Goal: Task Accomplishment & Management: Manage account settings

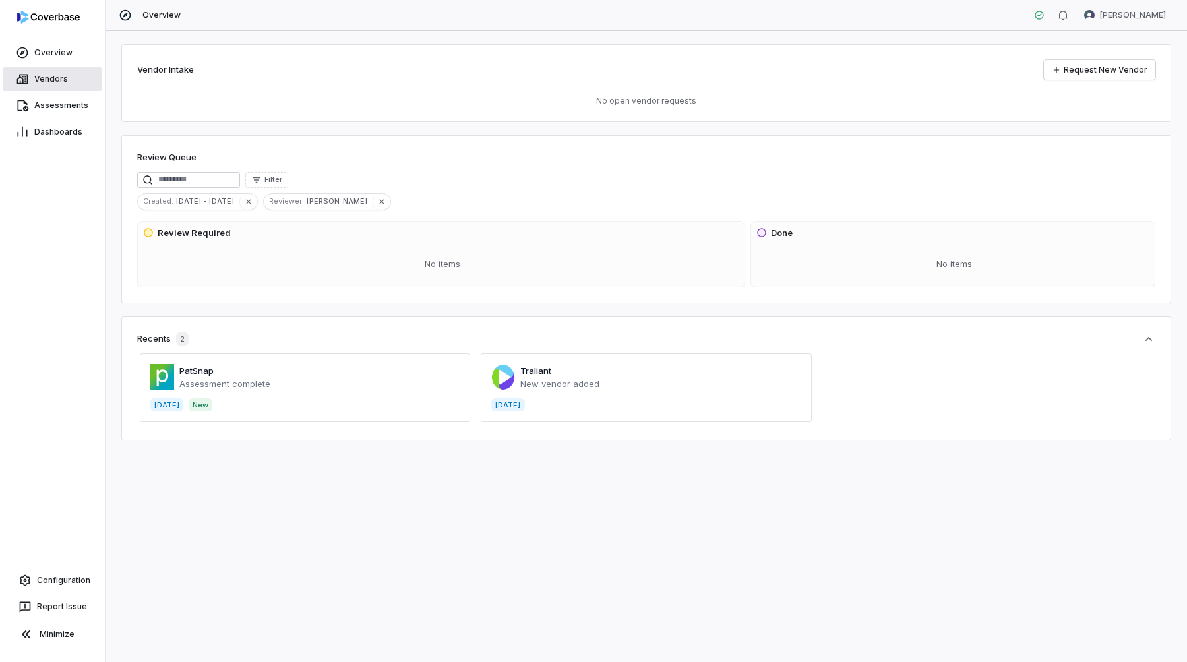
click at [42, 74] on span "Vendors" at bounding box center [51, 79] width 34 height 11
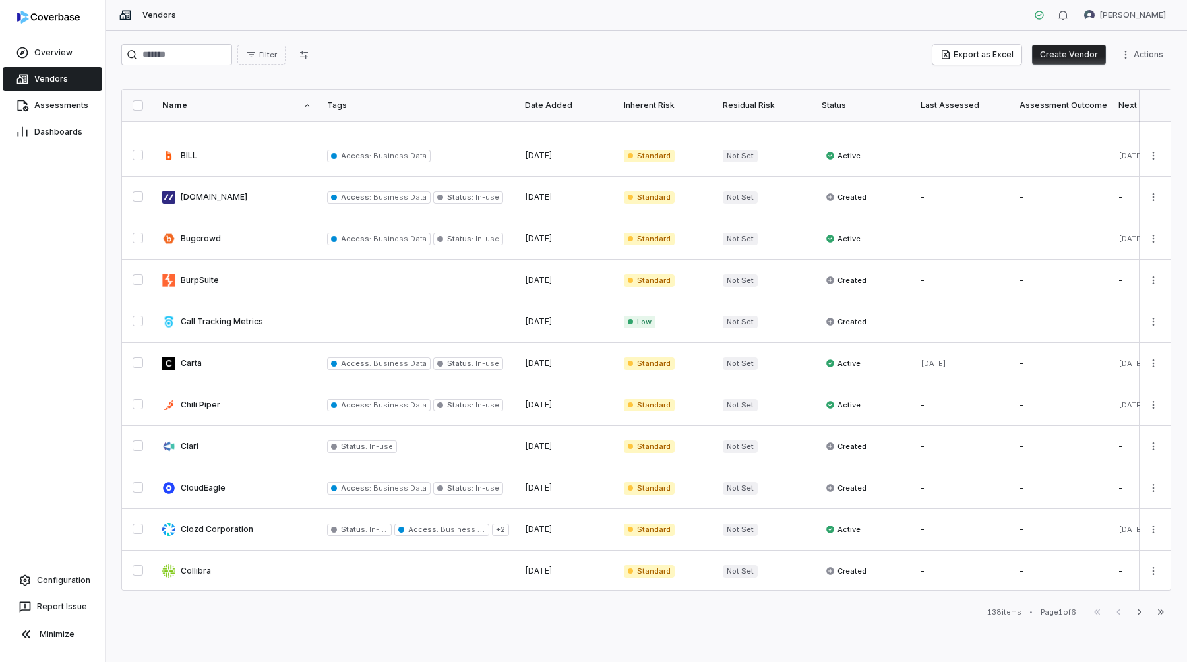
scroll to position [569, 0]
click at [192, 362] on link at bounding box center [236, 362] width 165 height 41
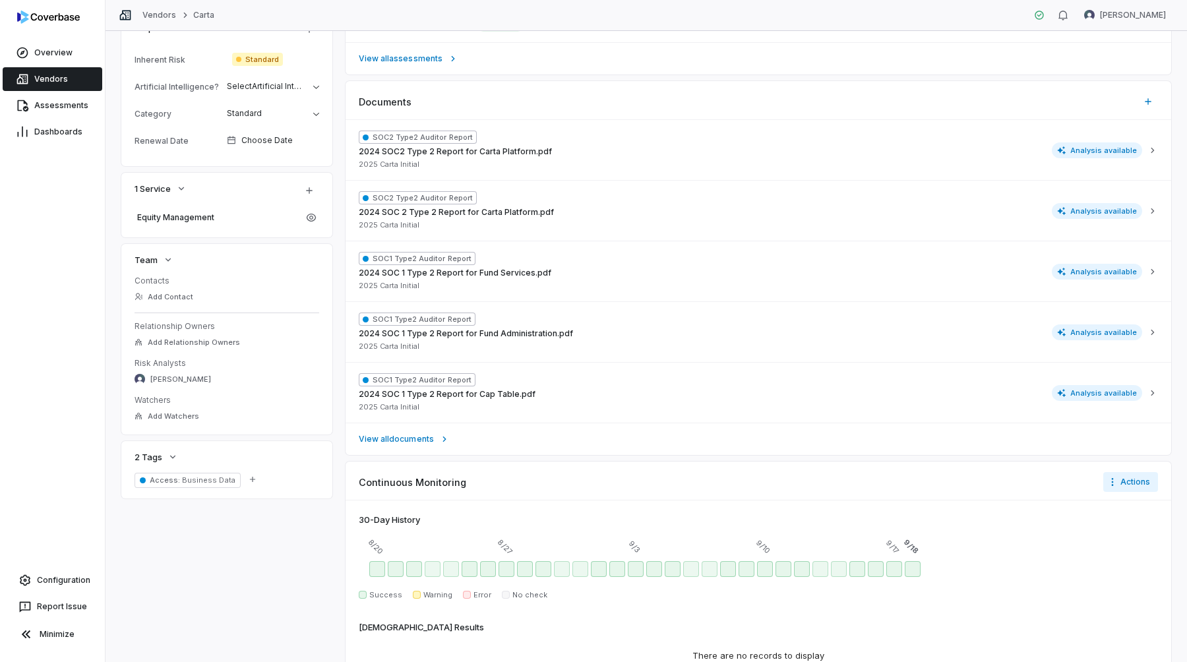
scroll to position [366, 0]
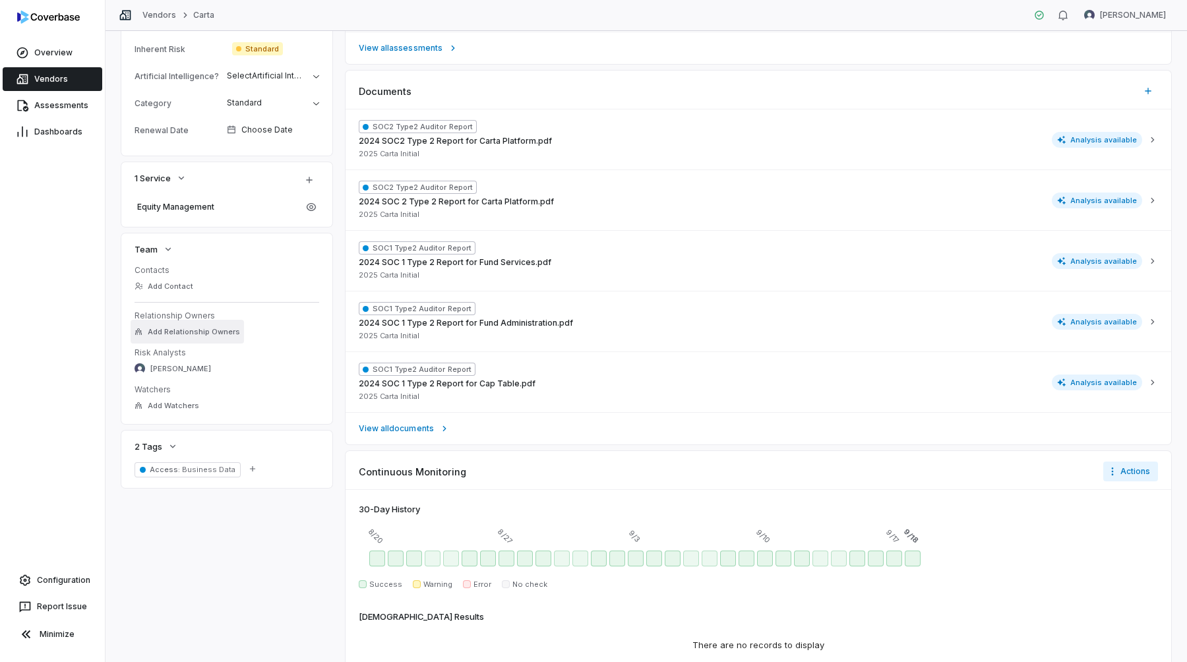
click at [198, 327] on span "Add Relationship Owners" at bounding box center [194, 332] width 92 height 10
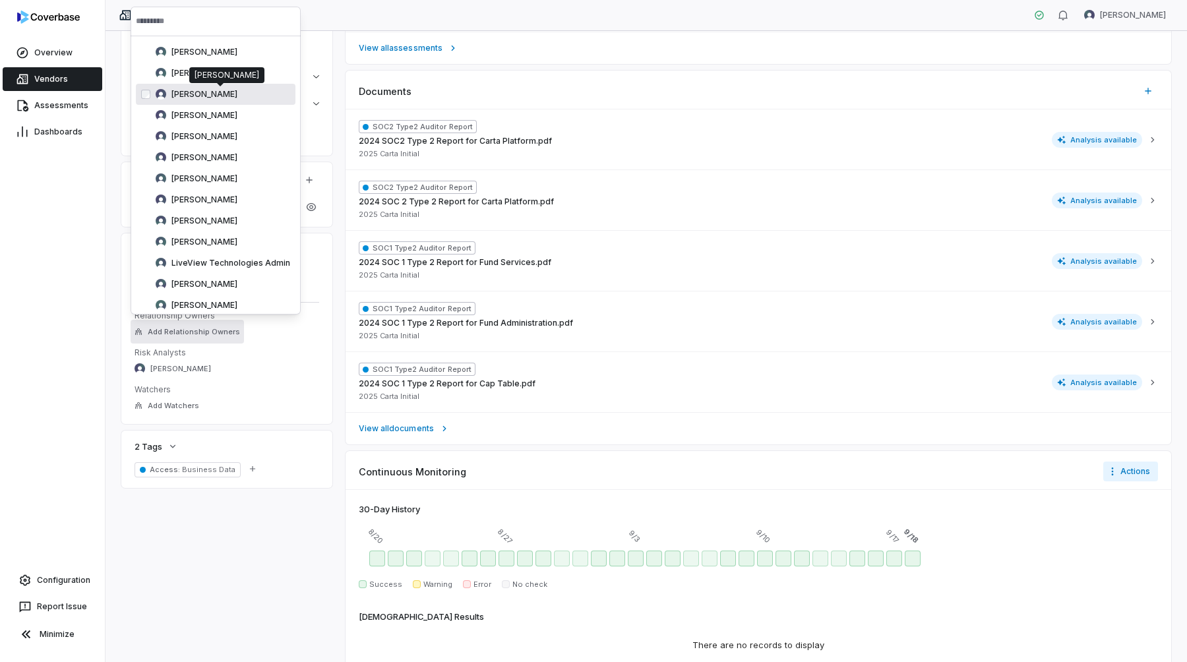
click at [180, 92] on span "[PERSON_NAME]" at bounding box center [205, 94] width 66 height 11
click at [251, 406] on dd "Add Watchers" at bounding box center [227, 406] width 185 height 16
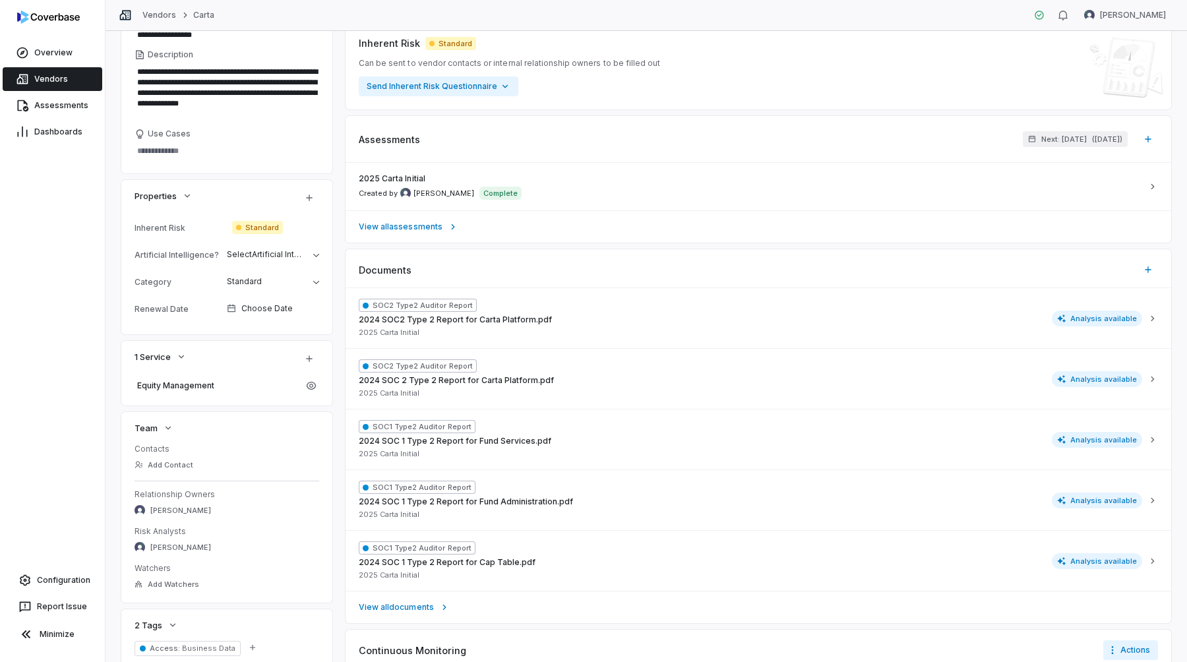
scroll to position [0, 0]
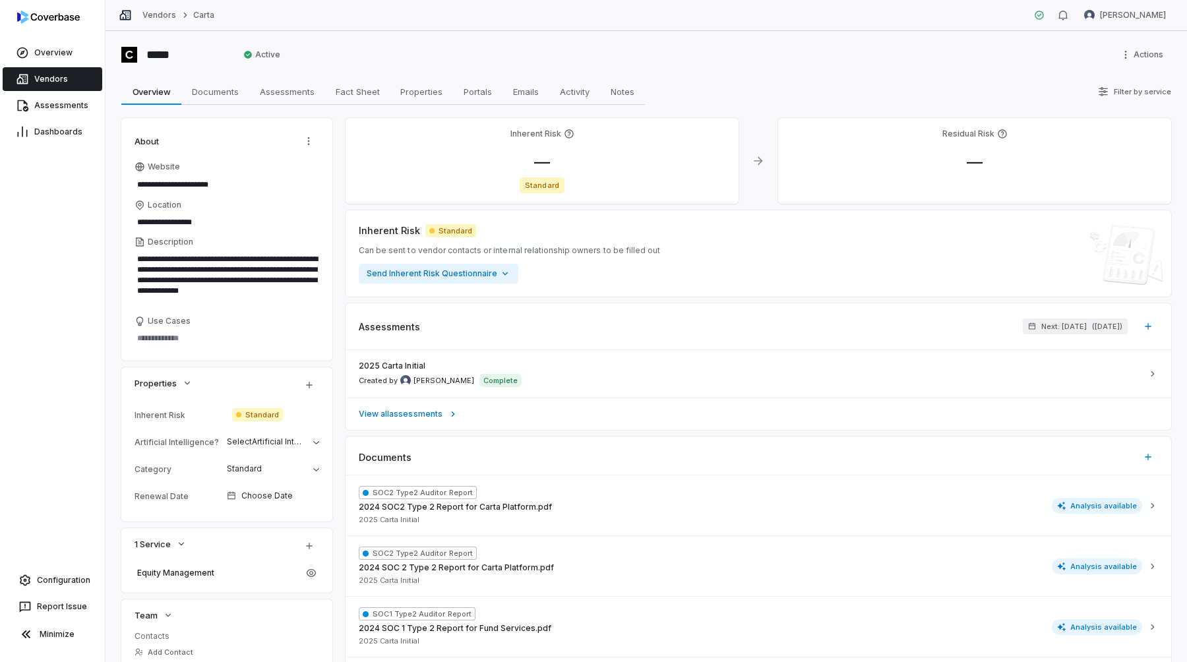
click at [255, 413] on span "Standard" at bounding box center [257, 414] width 51 height 13
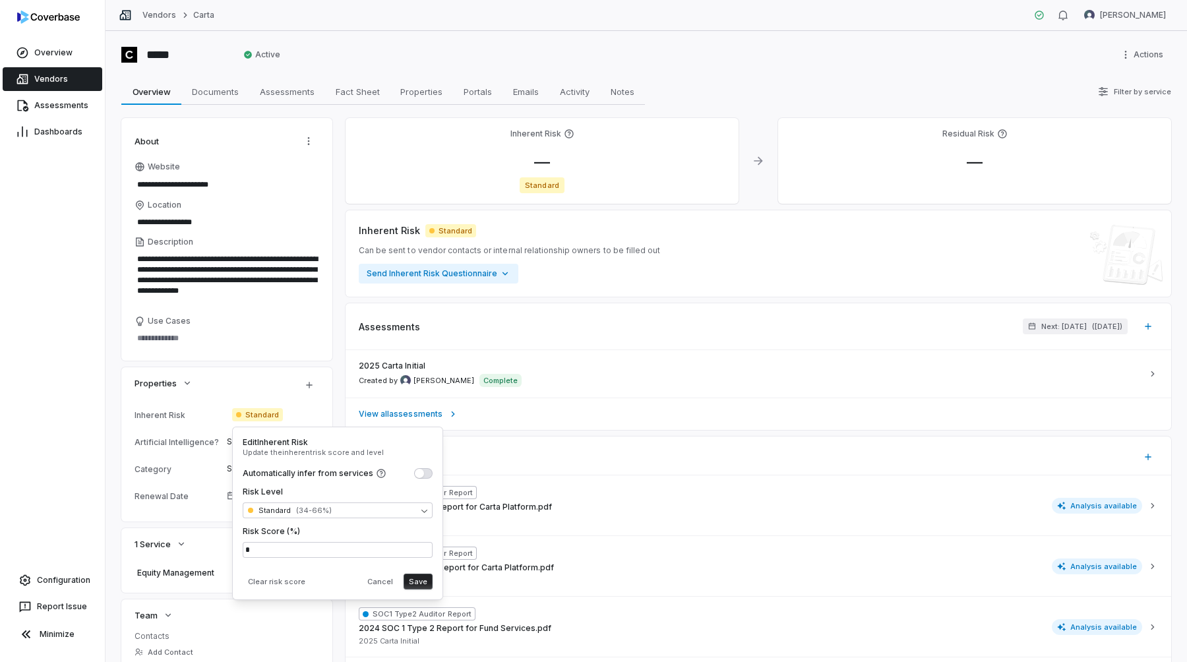
click at [223, 371] on div "Properties" at bounding box center [226, 385] width 211 height 36
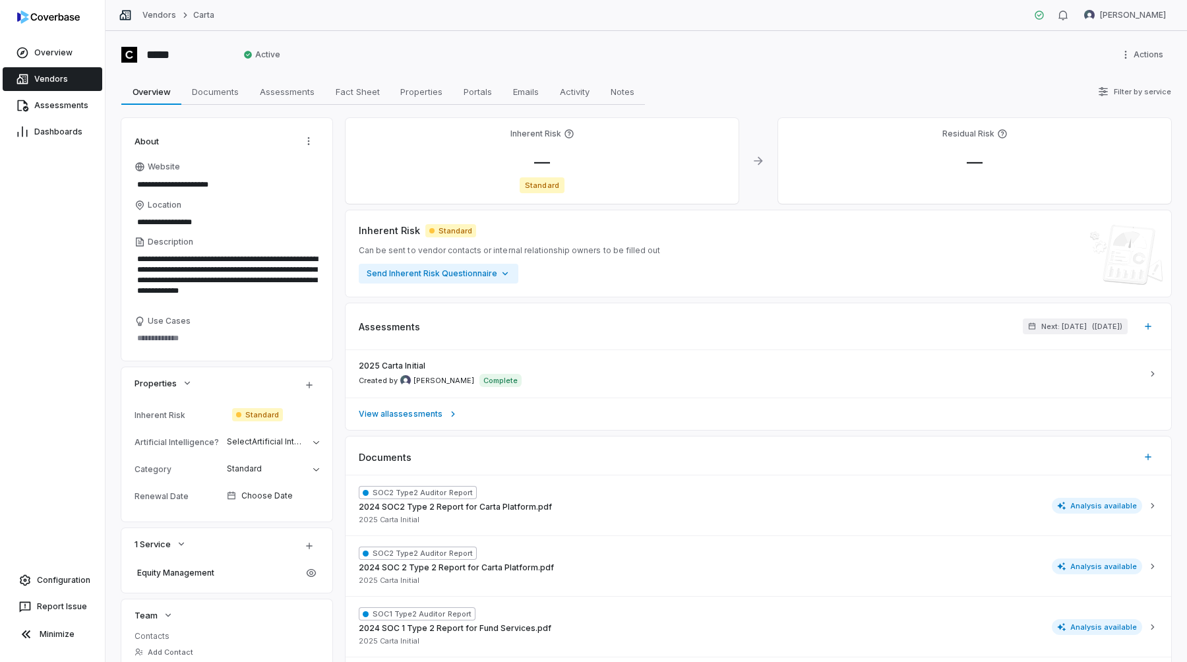
click at [259, 418] on span "Standard" at bounding box center [257, 414] width 51 height 13
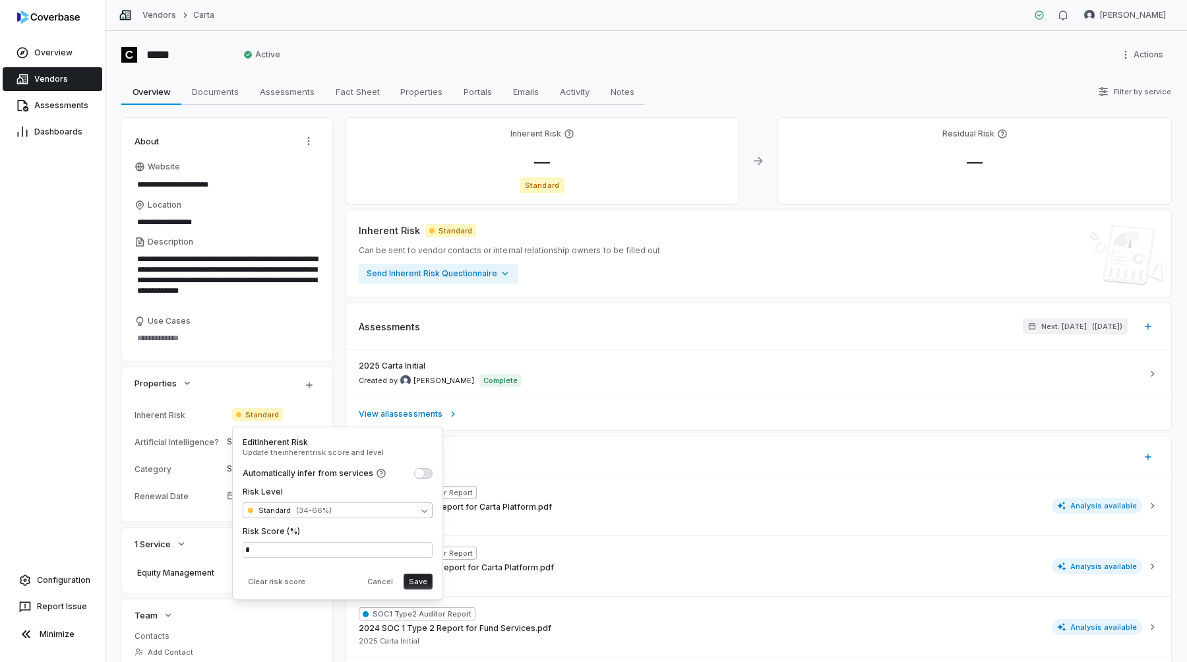
click at [297, 512] on body "**********" at bounding box center [593, 331] width 1187 height 662
click at [273, 454] on html "**********" at bounding box center [593, 331] width 1187 height 662
click at [60, 352] on div "Overview Vendors Assessments Dashboards Configuration Report Issue Minimize" at bounding box center [52, 331] width 105 height 662
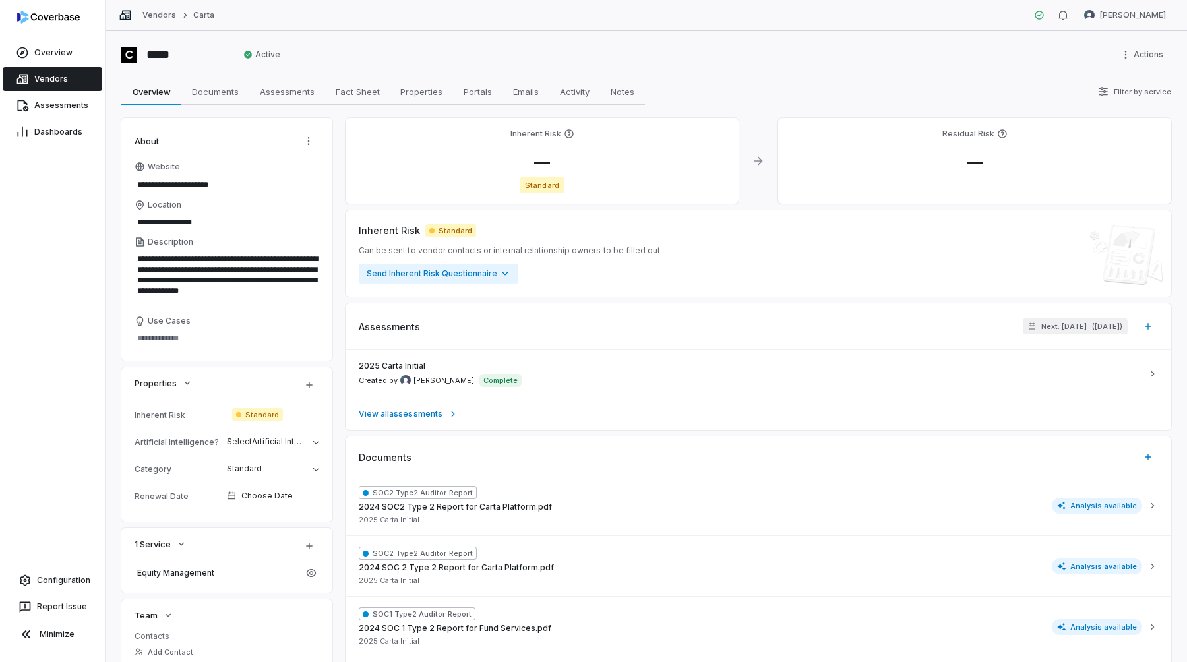
click at [272, 414] on span "Standard" at bounding box center [257, 414] width 51 height 13
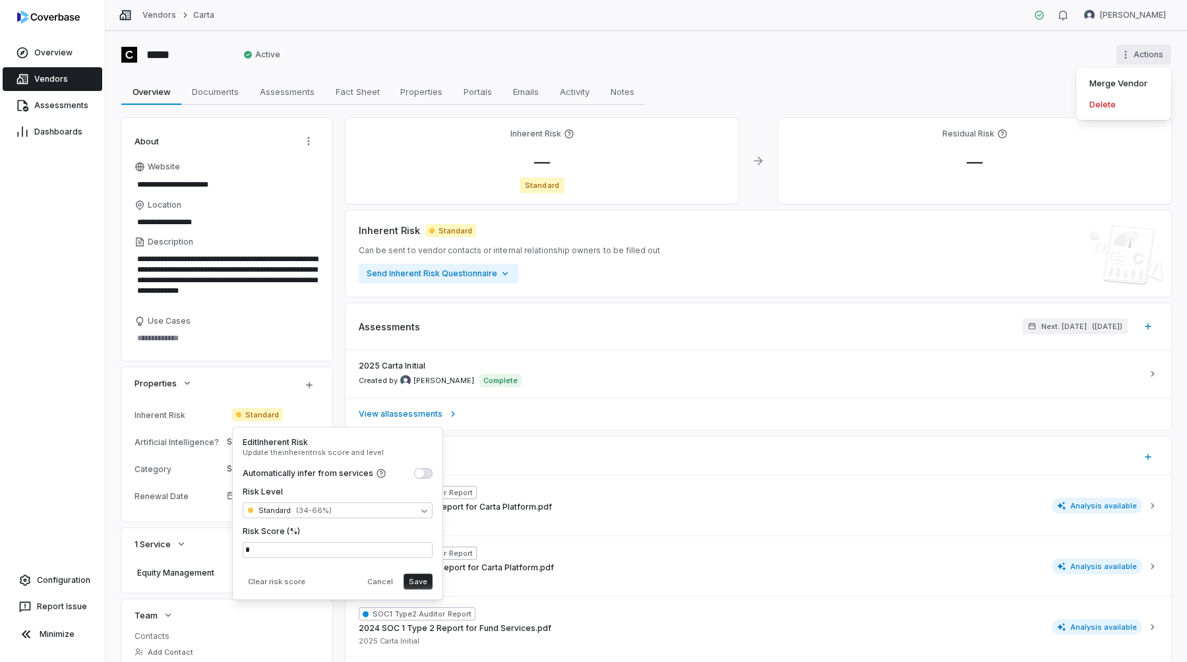
click at [1145, 53] on html "**********" at bounding box center [593, 331] width 1187 height 662
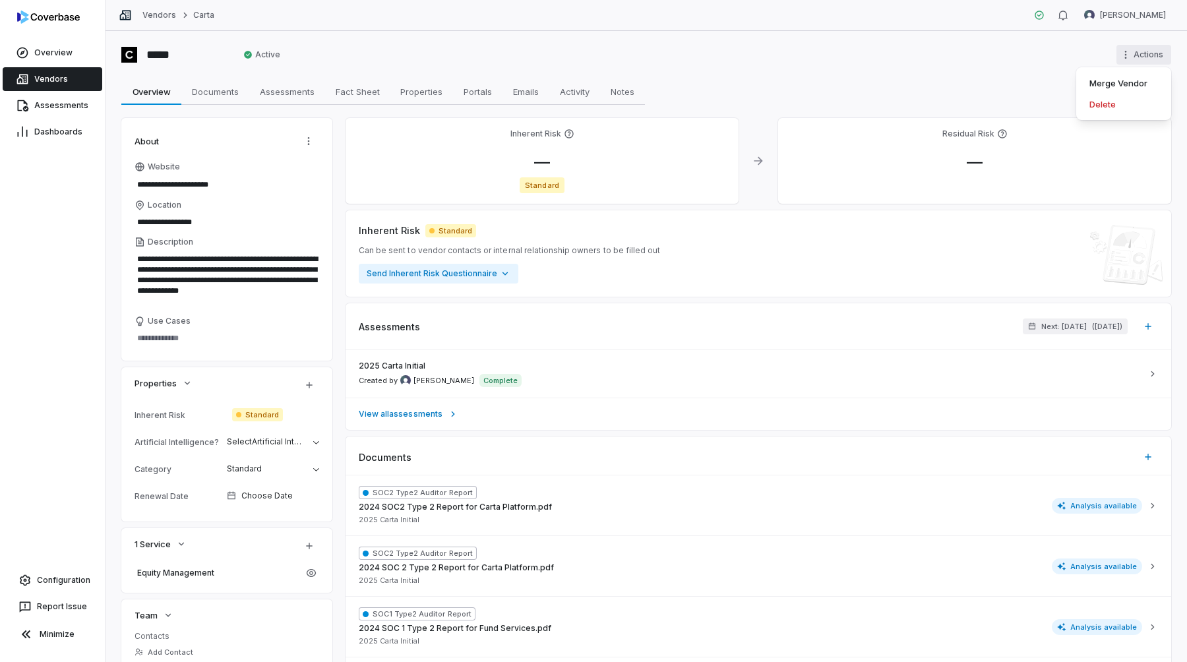
click at [1038, 78] on html "**********" at bounding box center [593, 331] width 1187 height 662
click at [868, 63] on div "***** Active Actions" at bounding box center [646, 54] width 1050 height 21
click at [78, 86] on link "Vendors" at bounding box center [53, 79] width 100 height 24
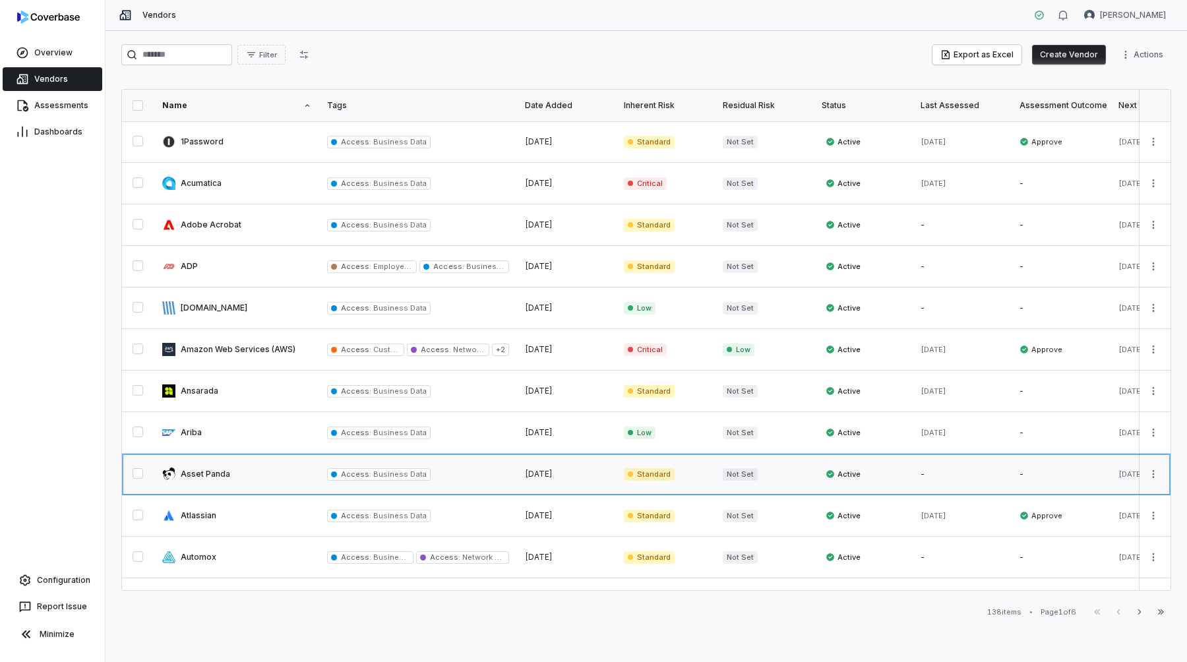
click at [212, 475] on link at bounding box center [236, 474] width 165 height 41
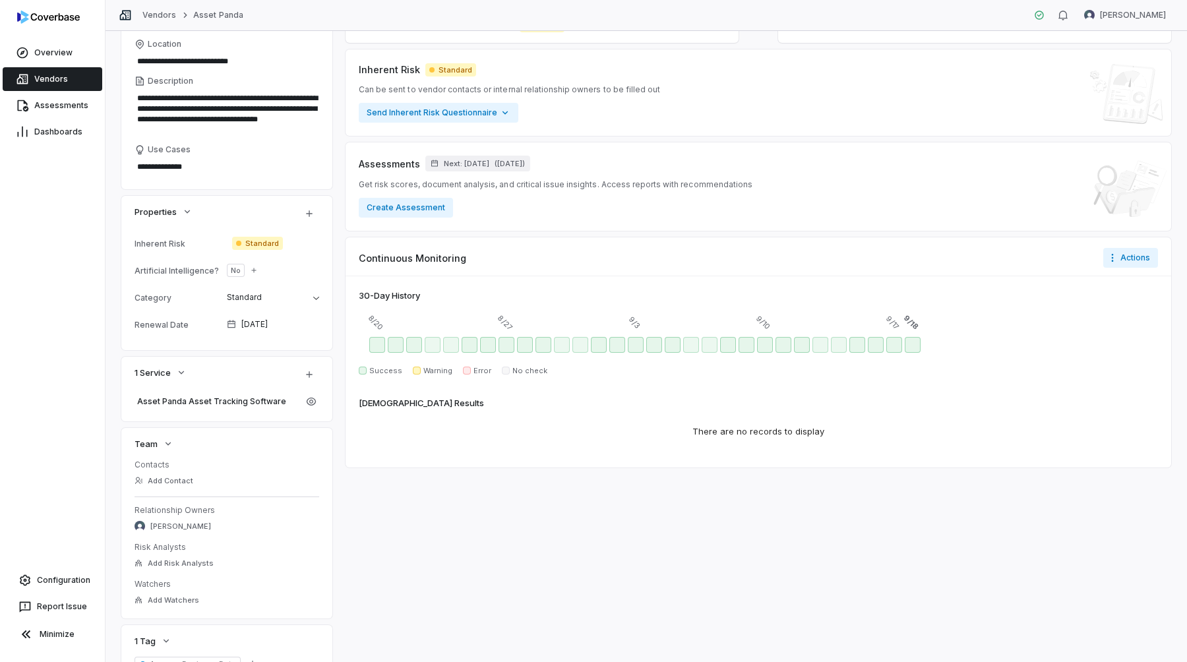
scroll to position [162, 0]
click at [257, 240] on span "Standard" at bounding box center [257, 242] width 51 height 13
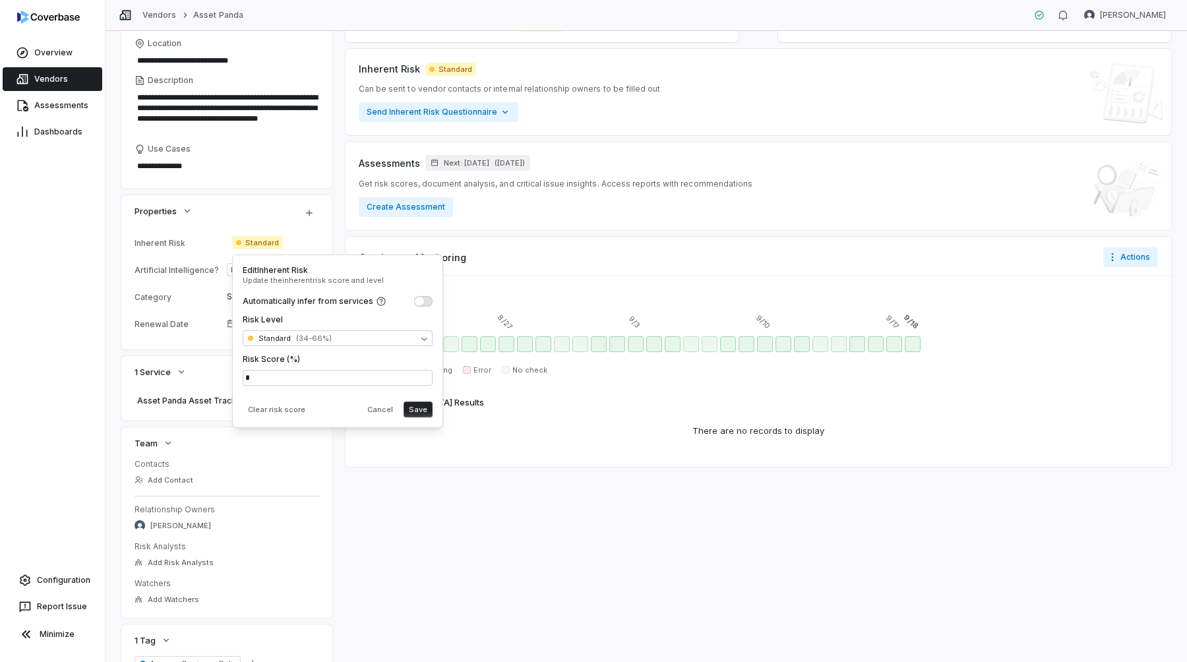
click at [177, 243] on div "Inherent Risk" at bounding box center [181, 243] width 92 height 10
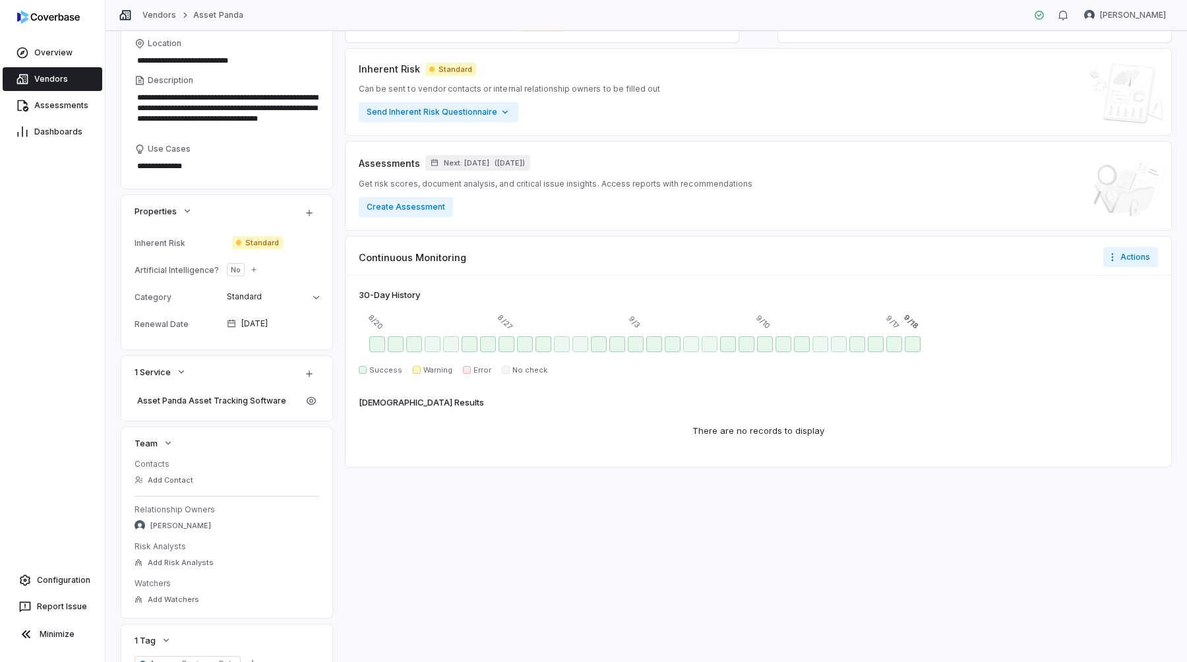
scroll to position [0, 0]
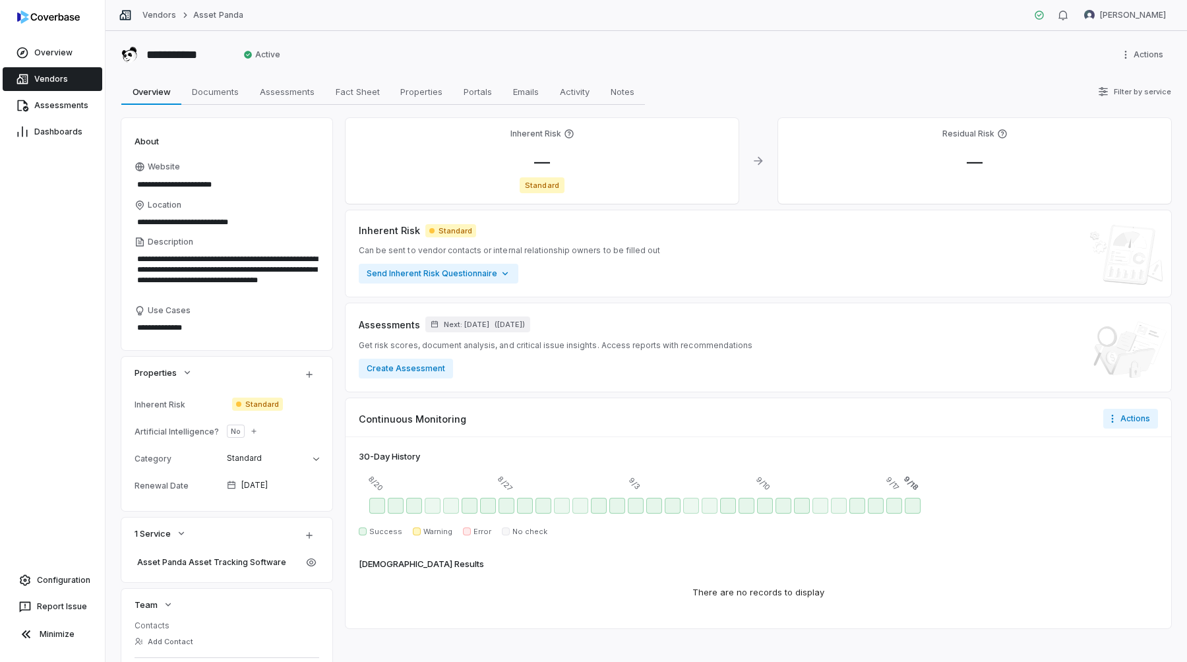
click at [67, 77] on link "Vendors" at bounding box center [53, 79] width 100 height 24
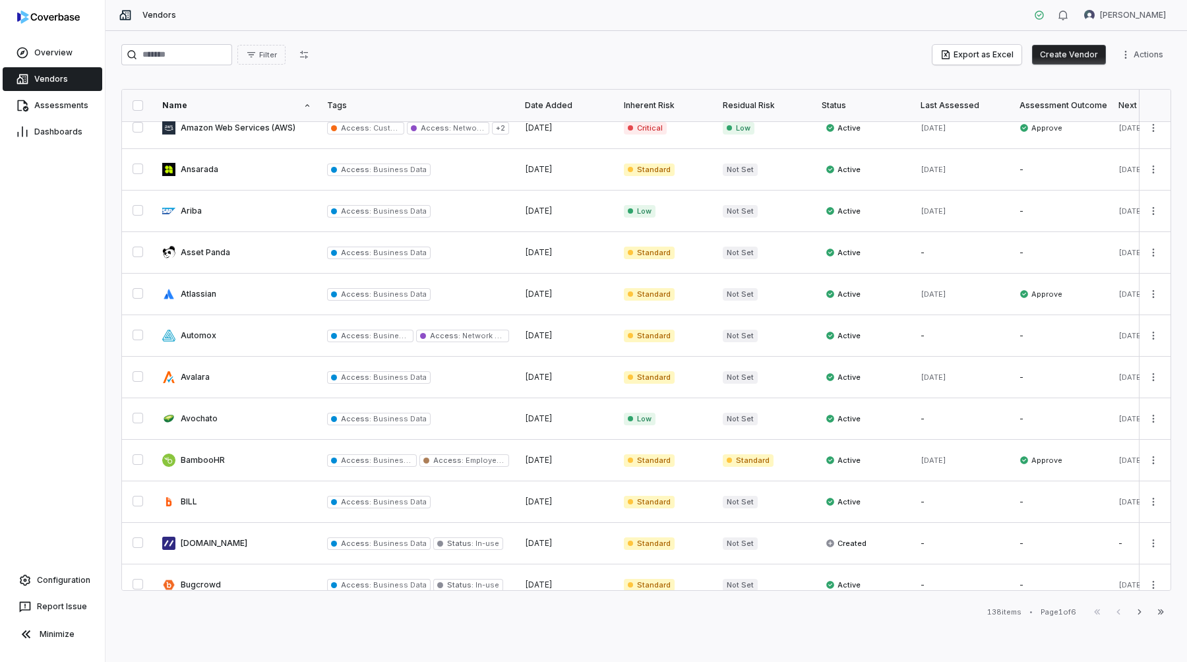
scroll to position [224, 0]
click at [200, 376] on link at bounding box center [236, 374] width 165 height 41
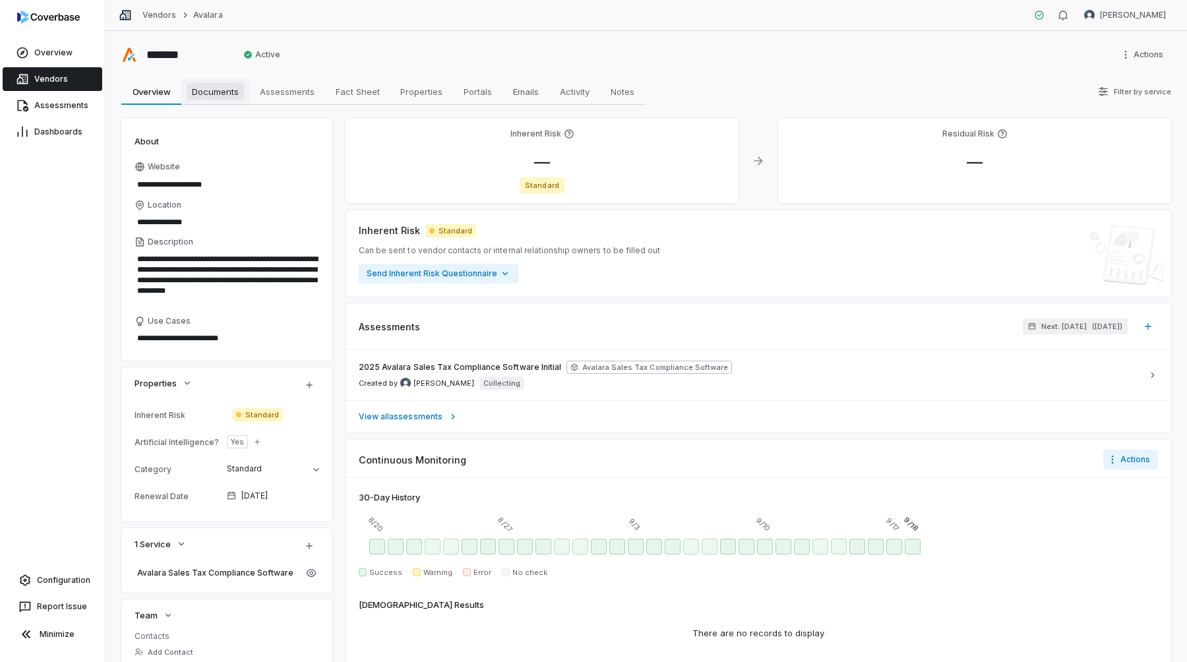
click at [224, 95] on span "Documents" at bounding box center [215, 91] width 57 height 17
type textarea "*"
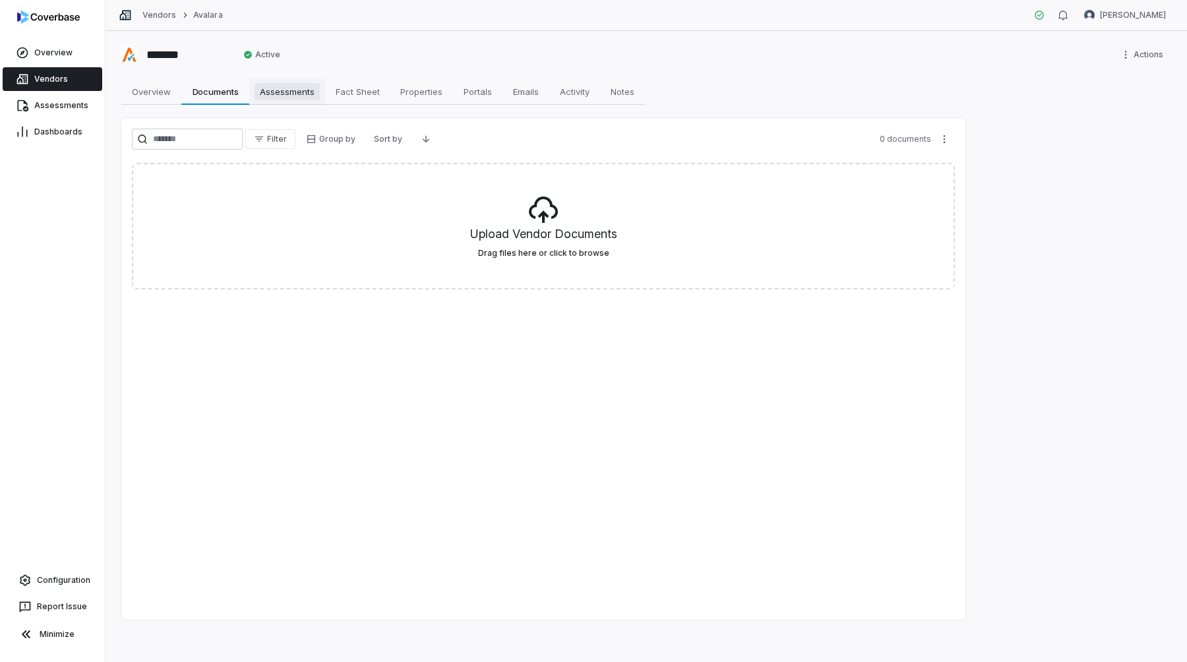
click at [278, 89] on span "Assessments" at bounding box center [287, 91] width 65 height 17
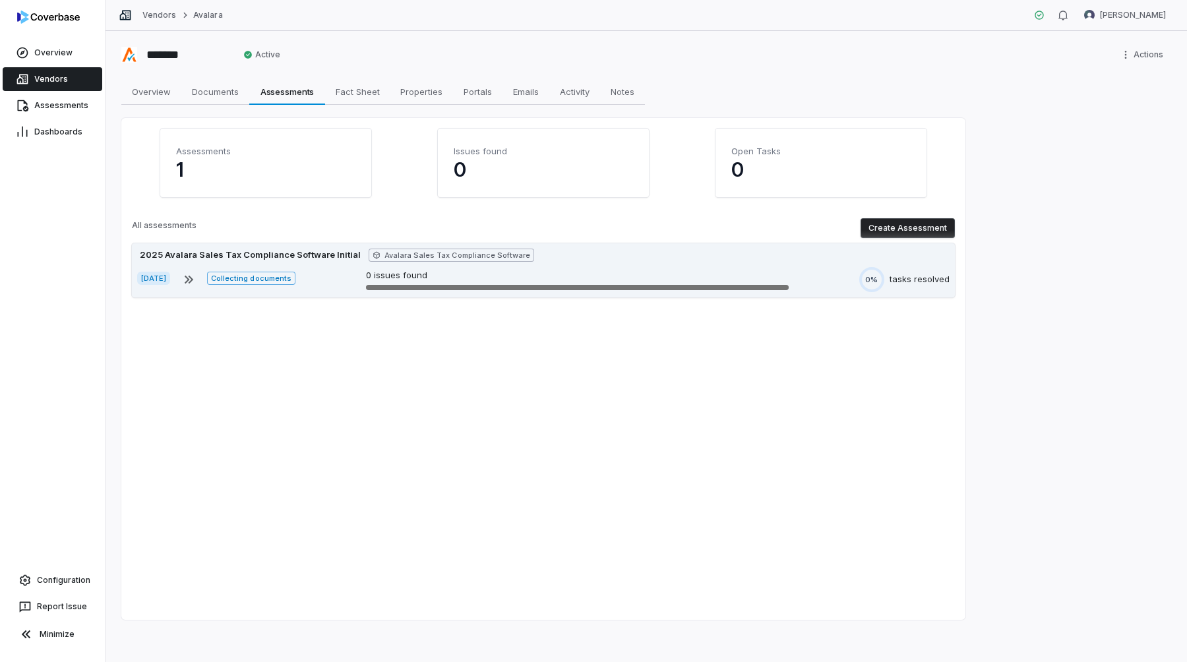
click at [325, 256] on div "2025 Avalara Sales Tax Compliance Software Initial" at bounding box center [250, 255] width 226 height 13
